Goal: Check status: Check status

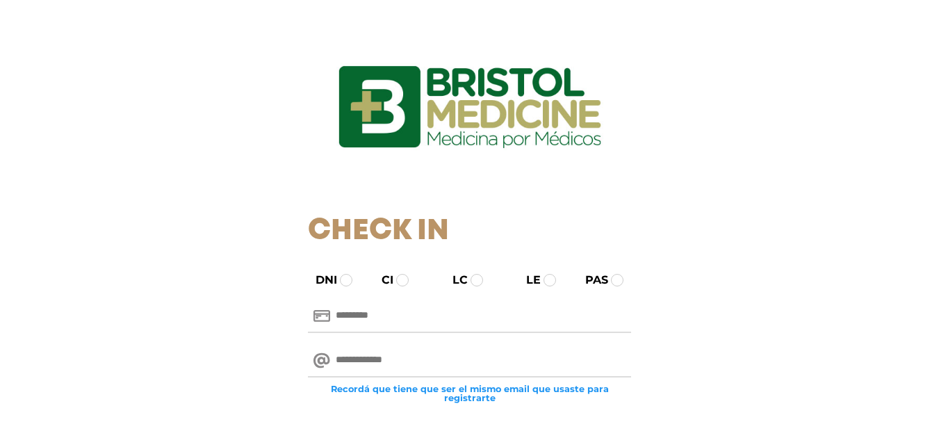
click at [352, 315] on input "text" at bounding box center [469, 315] width 323 height 33
type input "********"
click at [411, 358] on input "email" at bounding box center [469, 360] width 323 height 33
type input "**********"
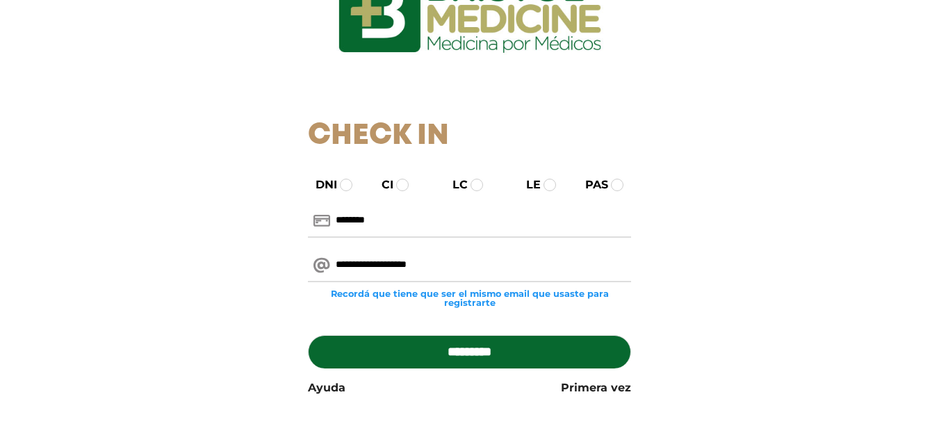
scroll to position [103, 0]
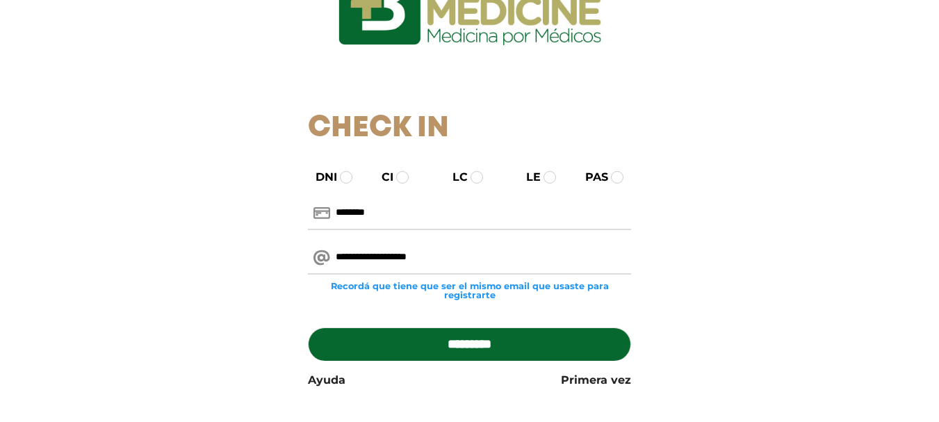
click at [484, 339] on input "*********" at bounding box center [469, 343] width 323 height 33
type input "**********"
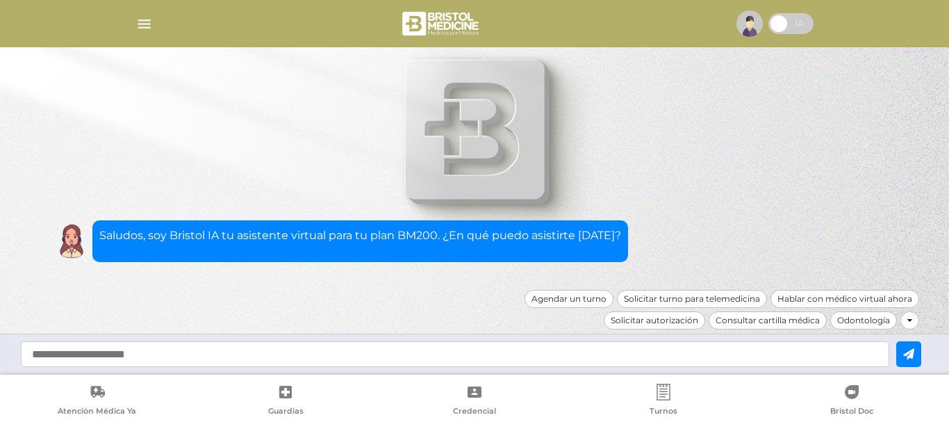
click at [138, 22] on img "button" at bounding box center [143, 23] width 17 height 17
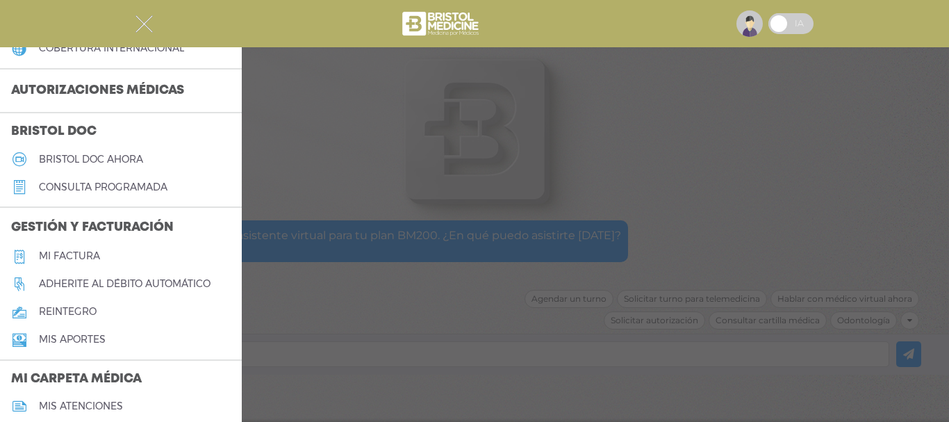
scroll to position [345, 0]
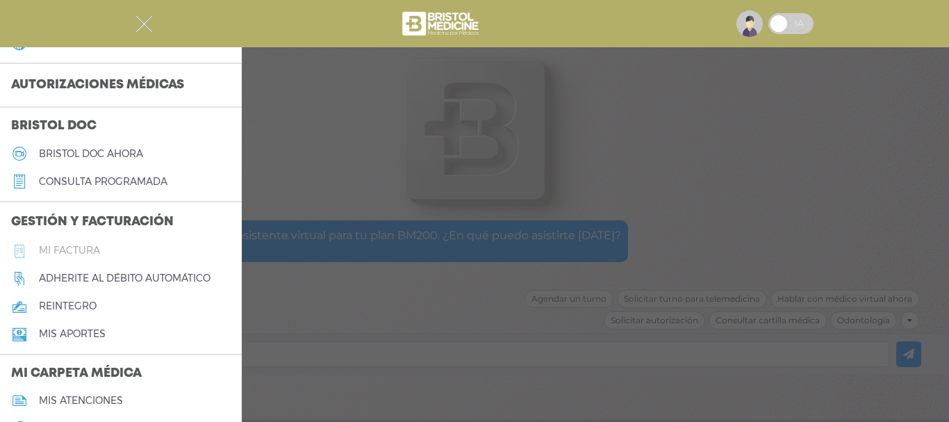
click at [67, 248] on h5 "Mi factura" at bounding box center [69, 251] width 61 height 12
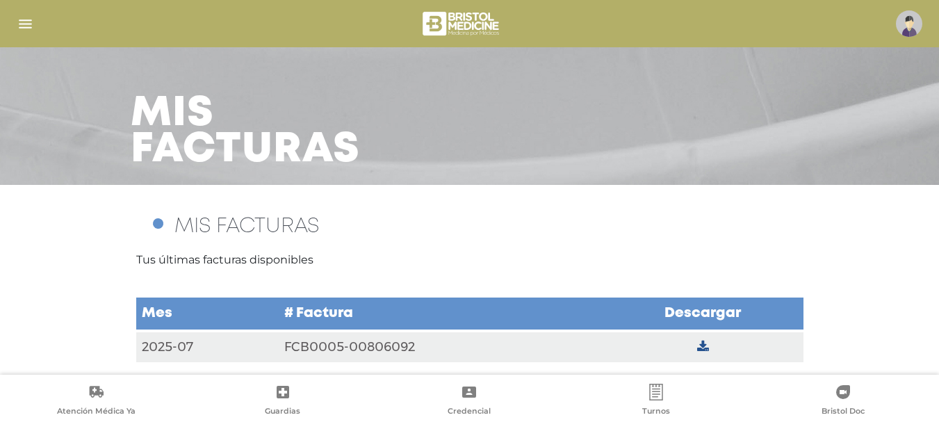
scroll to position [35, 0]
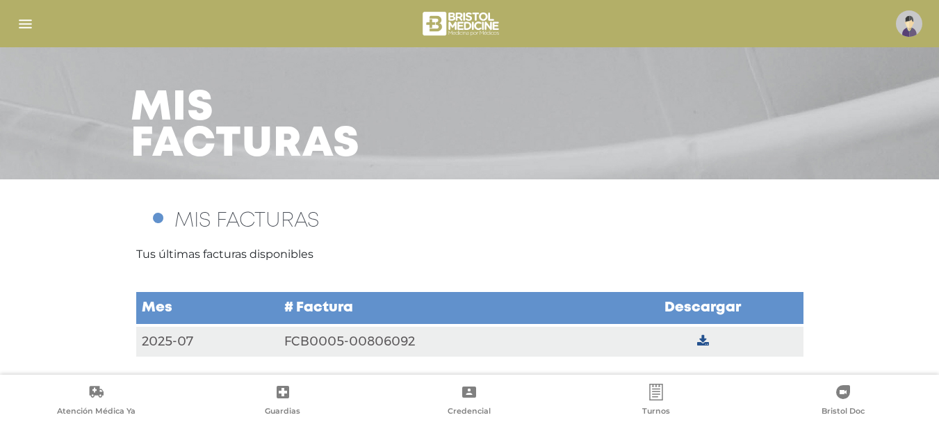
click at [706, 331] on td at bounding box center [702, 341] width 200 height 32
click at [706, 340] on icon at bounding box center [703, 341] width 12 height 13
drag, startPoint x: 454, startPoint y: 334, endPoint x: 710, endPoint y: 342, distance: 255.8
click at [703, 342] on icon at bounding box center [703, 341] width 12 height 13
click at [709, 340] on icon at bounding box center [703, 341] width 12 height 13
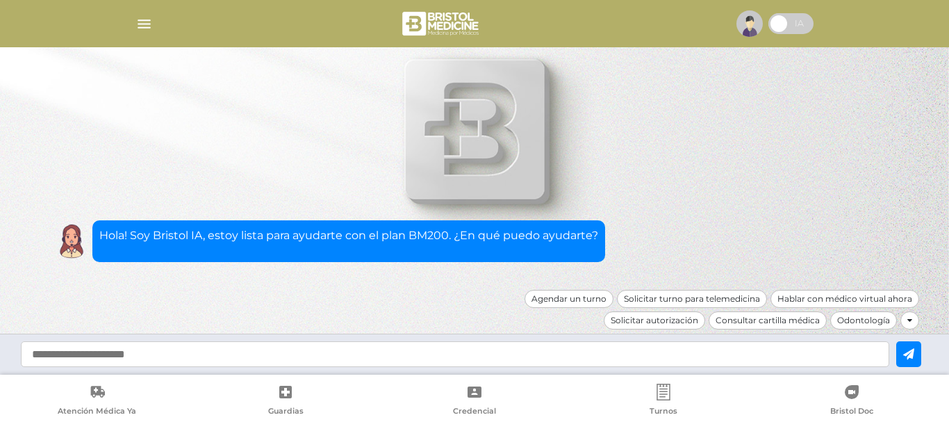
click at [143, 23] on img "button" at bounding box center [143, 23] width 17 height 17
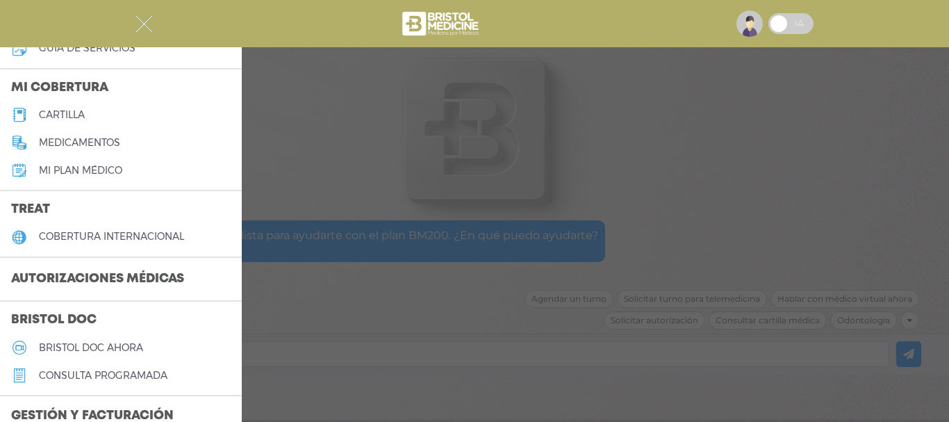
scroll to position [175, 0]
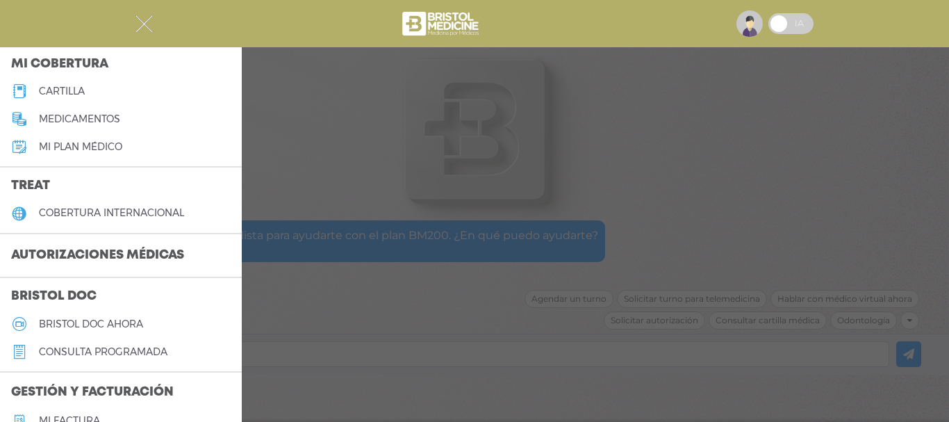
click at [128, 254] on h3 "Autorizaciones médicas" at bounding box center [97, 255] width 195 height 26
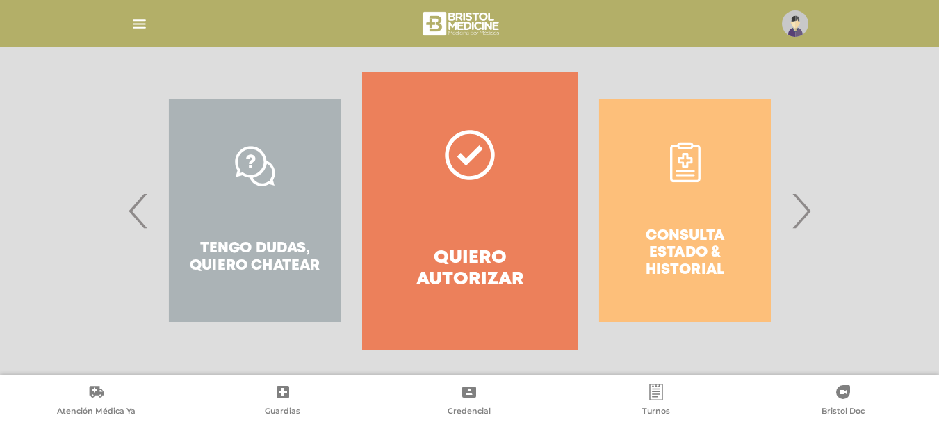
scroll to position [276, 0]
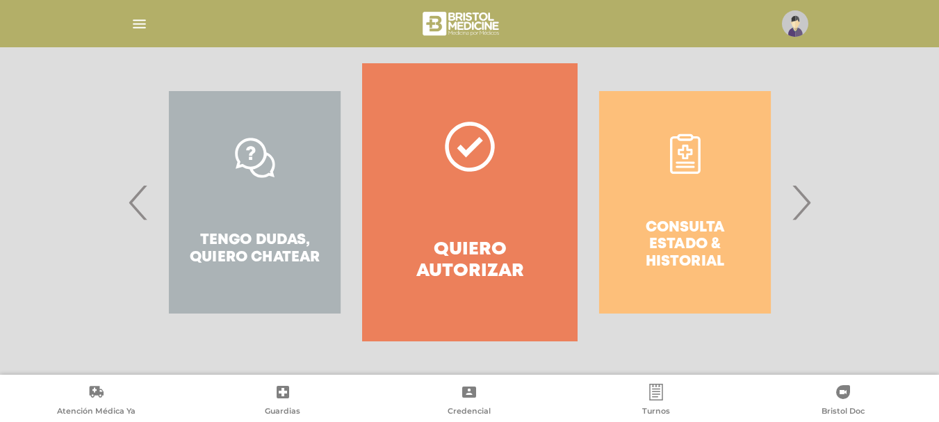
click at [802, 197] on span "›" at bounding box center [800, 202] width 27 height 75
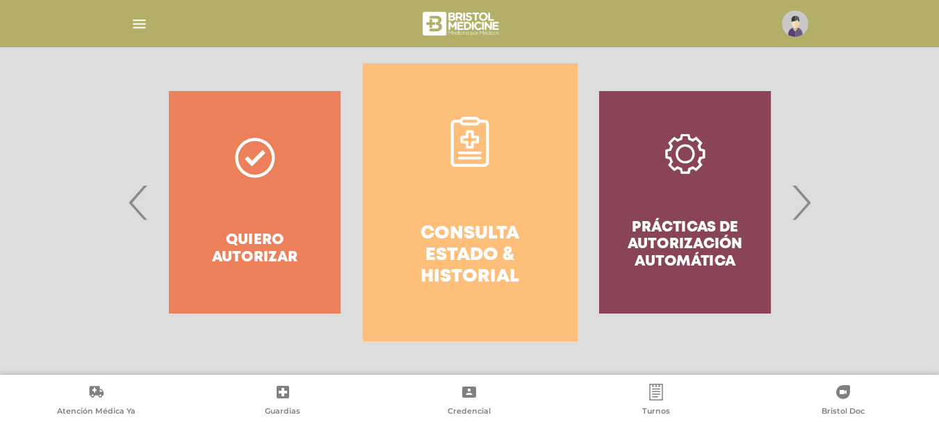
click at [446, 224] on h4 "Consulta estado & historial" at bounding box center [470, 255] width 165 height 65
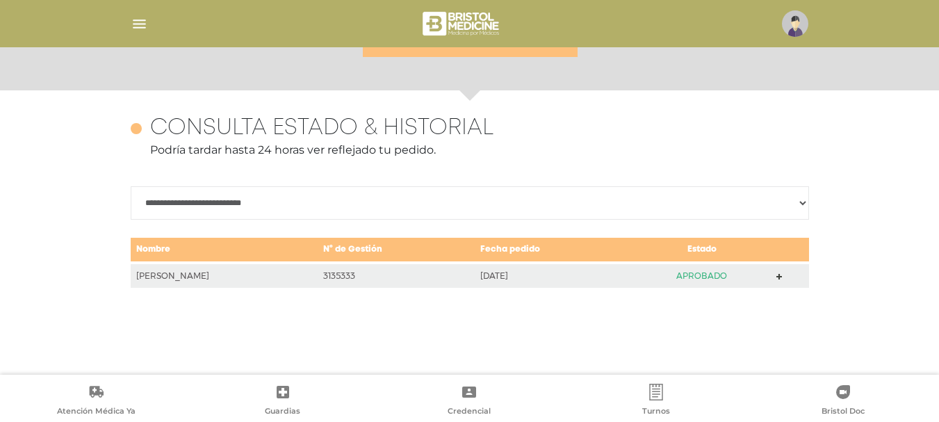
scroll to position [603, 0]
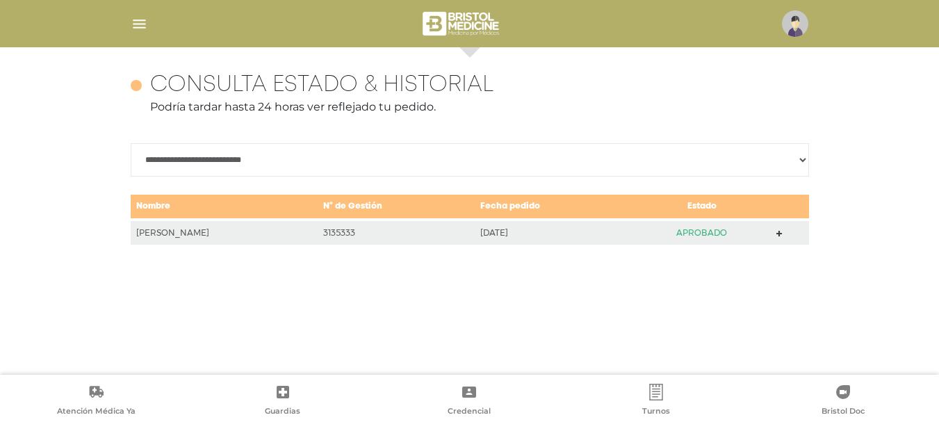
click at [779, 232] on polygon at bounding box center [779, 234] width 6 height 6
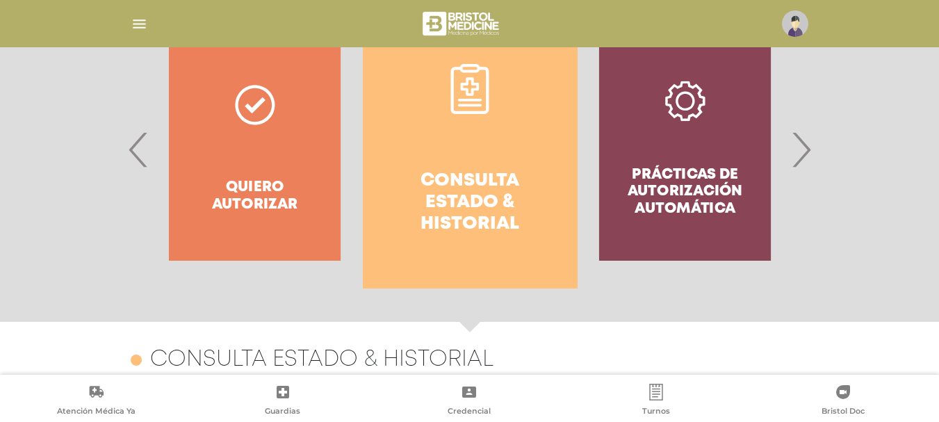
scroll to position [295, 0]
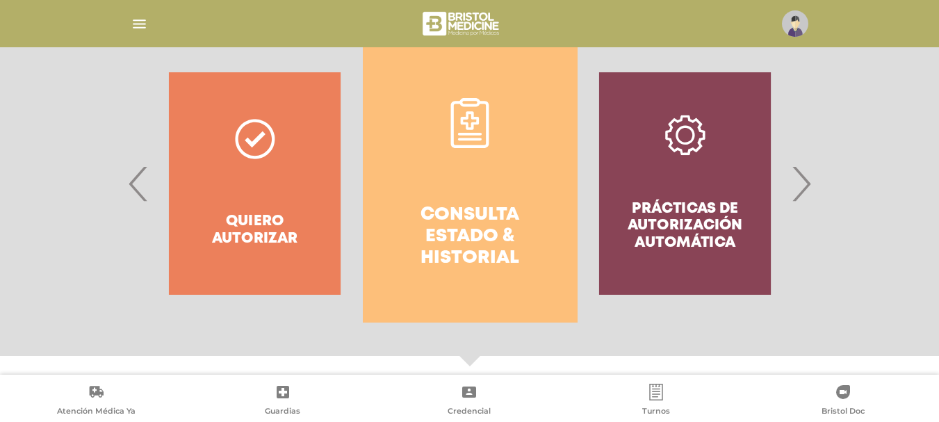
click at [798, 185] on span "›" at bounding box center [800, 183] width 27 height 75
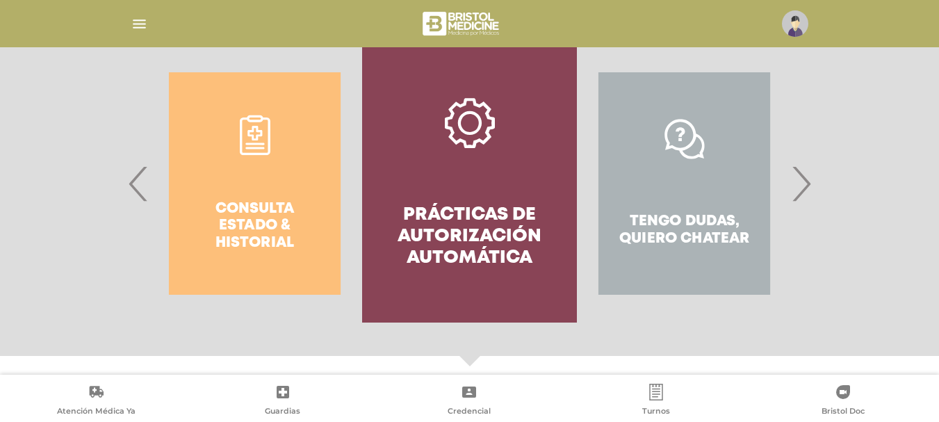
click at [798, 185] on span "›" at bounding box center [800, 183] width 27 height 75
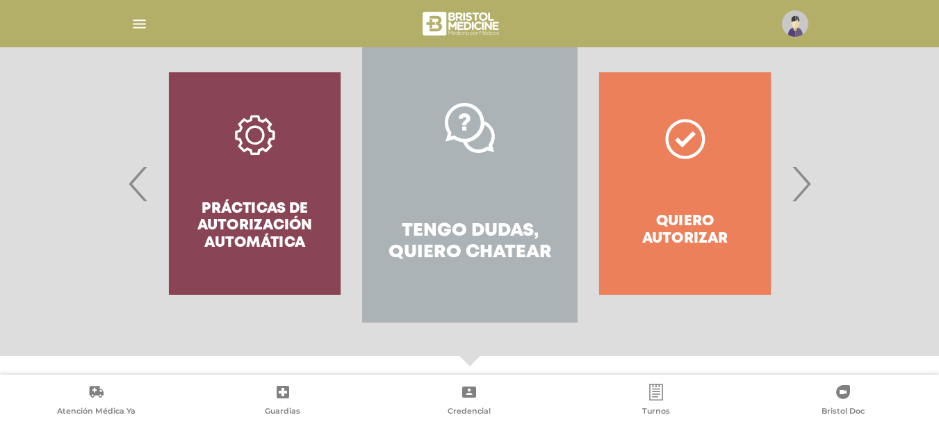
click at [798, 185] on span "›" at bounding box center [800, 183] width 27 height 75
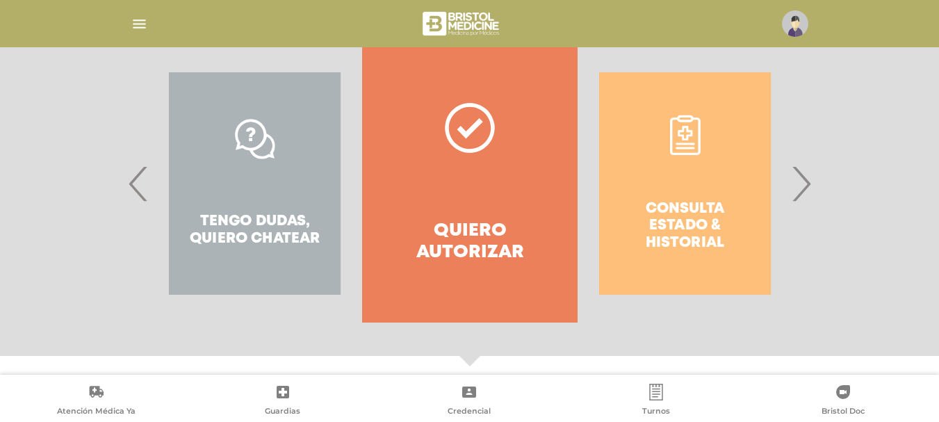
click at [798, 185] on span "›" at bounding box center [800, 183] width 27 height 75
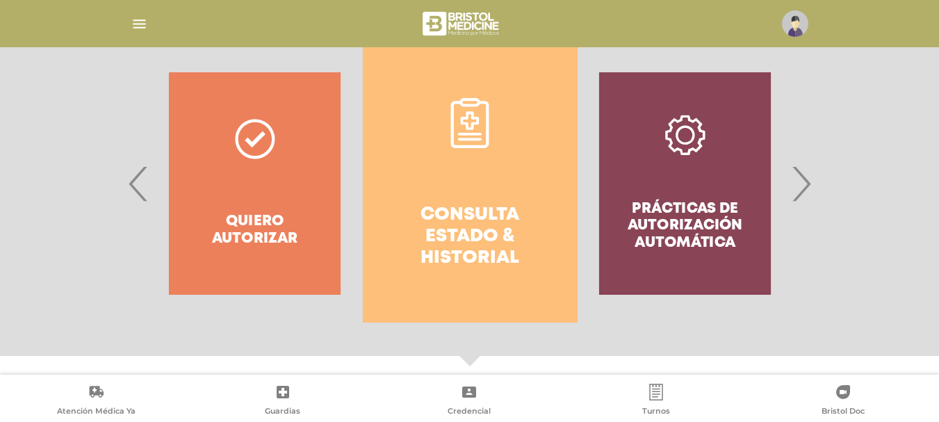
click at [799, 185] on span "›" at bounding box center [800, 183] width 27 height 75
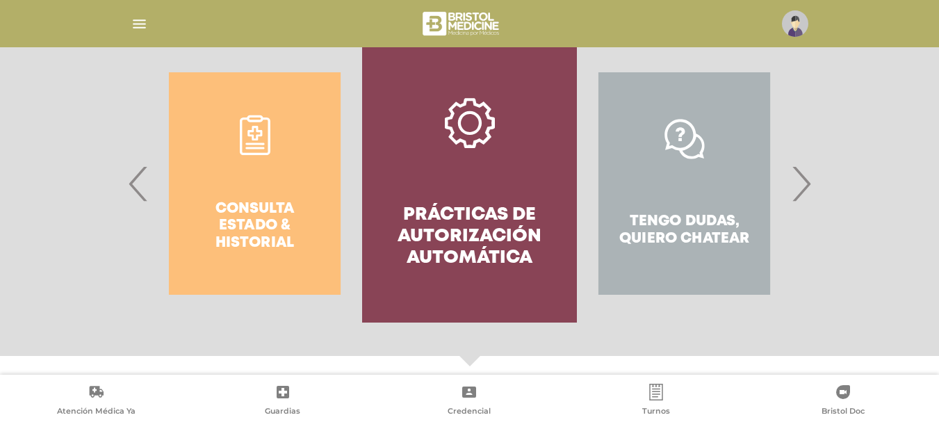
click at [439, 228] on h4 "Prácticas de autorización automática" at bounding box center [469, 236] width 165 height 65
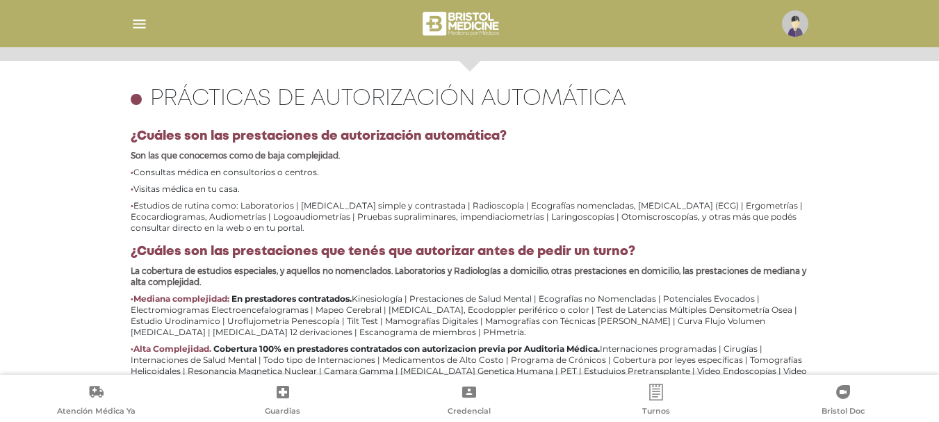
scroll to position [617, 0]
